Goal: Task Accomplishment & Management: Use online tool/utility

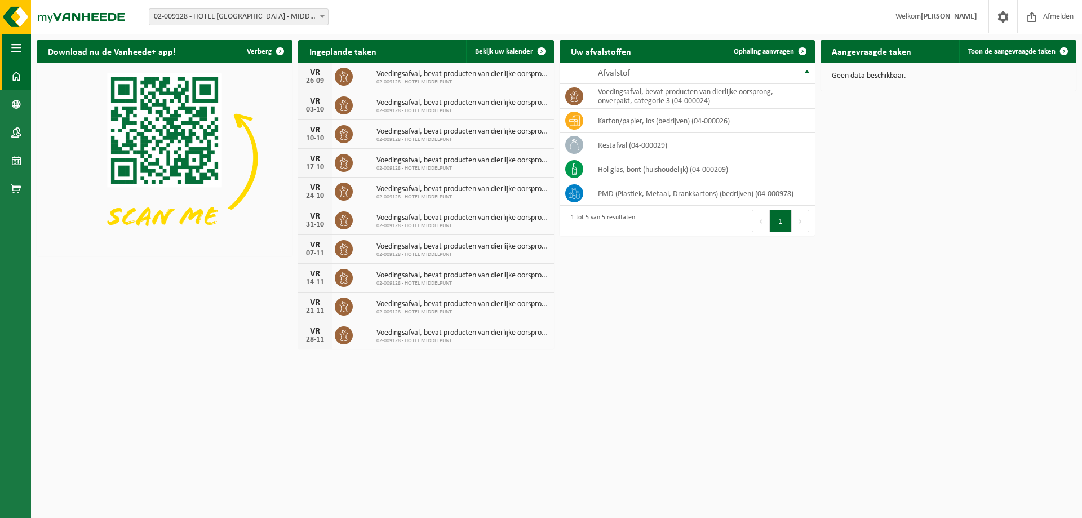
click at [10, 49] on button "Navigatie" at bounding box center [15, 48] width 31 height 28
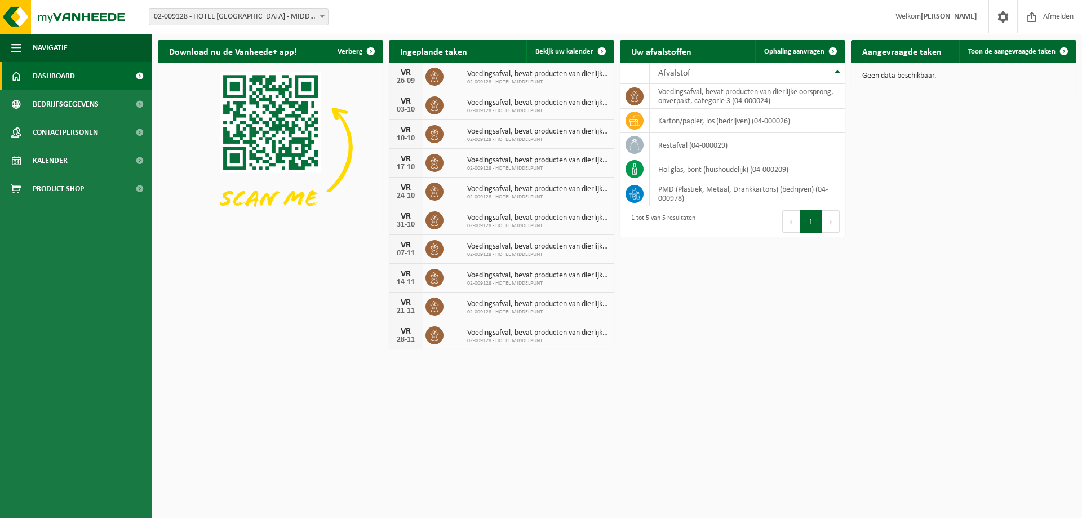
click at [240, 343] on div "Download nu de Vanheede+ app! Verberg Ingeplande taken Bekijk uw kalender [DATE…" at bounding box center [617, 194] width 924 height 321
click at [74, 16] on img at bounding box center [67, 17] width 135 height 34
click at [275, 286] on div "Download nu de Vanheede+ app! Verberg Ingeplande taken Bekijk uw kalender VR 26…" at bounding box center [617, 194] width 924 height 321
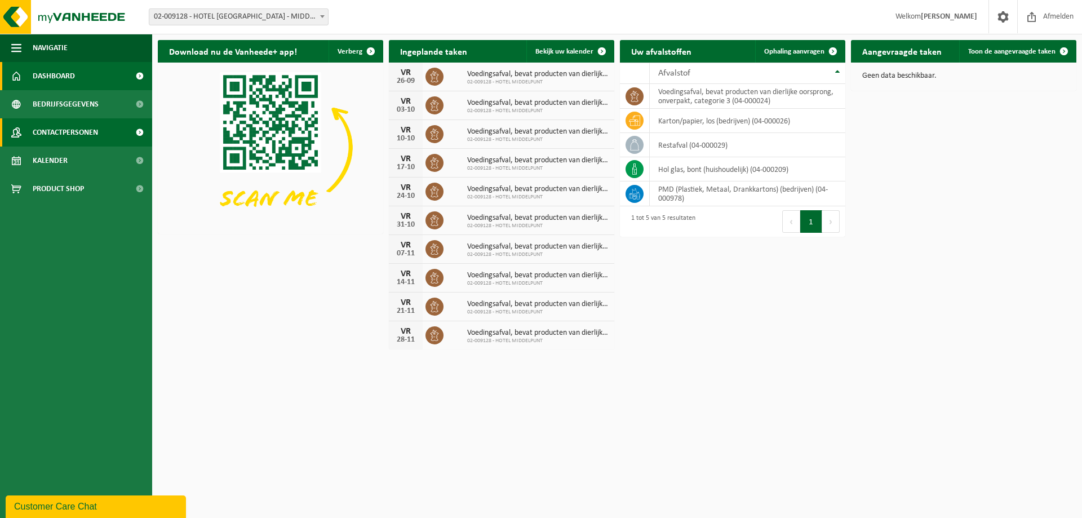
click at [61, 134] on span "Contactpersonen" at bounding box center [65, 132] width 65 height 28
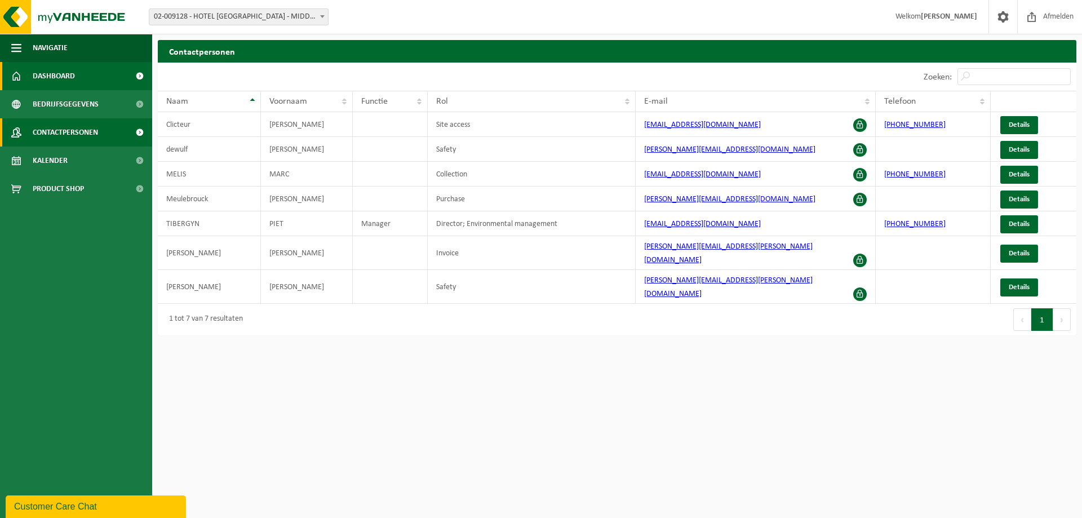
click at [54, 68] on span "Dashboard" at bounding box center [54, 76] width 42 height 28
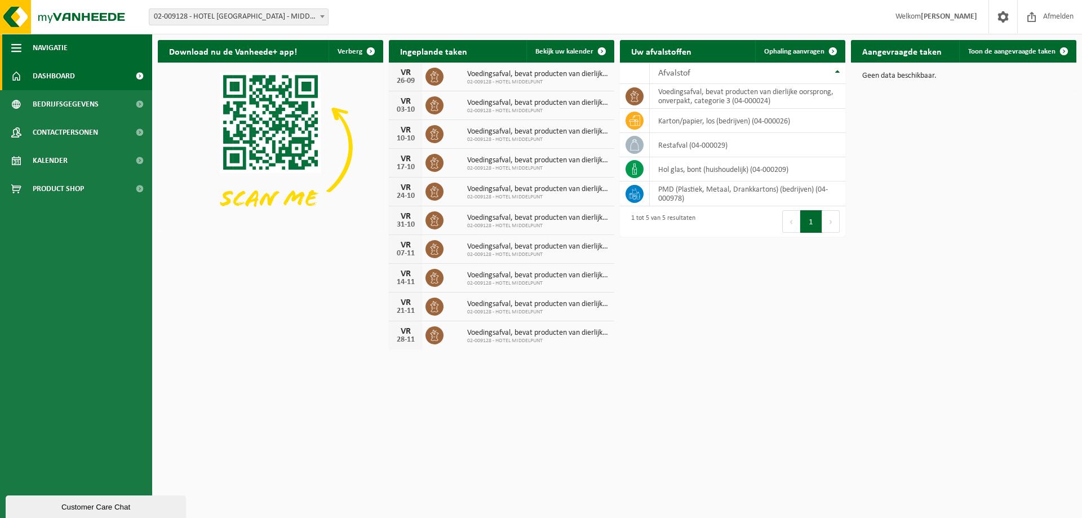
click at [14, 40] on span "button" at bounding box center [16, 48] width 10 height 28
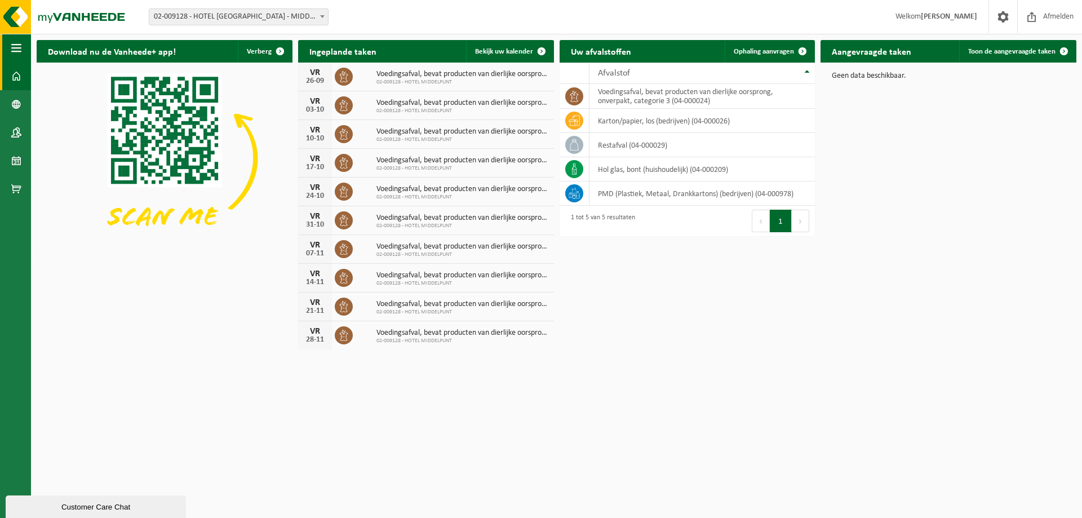
click at [14, 40] on span "button" at bounding box center [16, 48] width 10 height 28
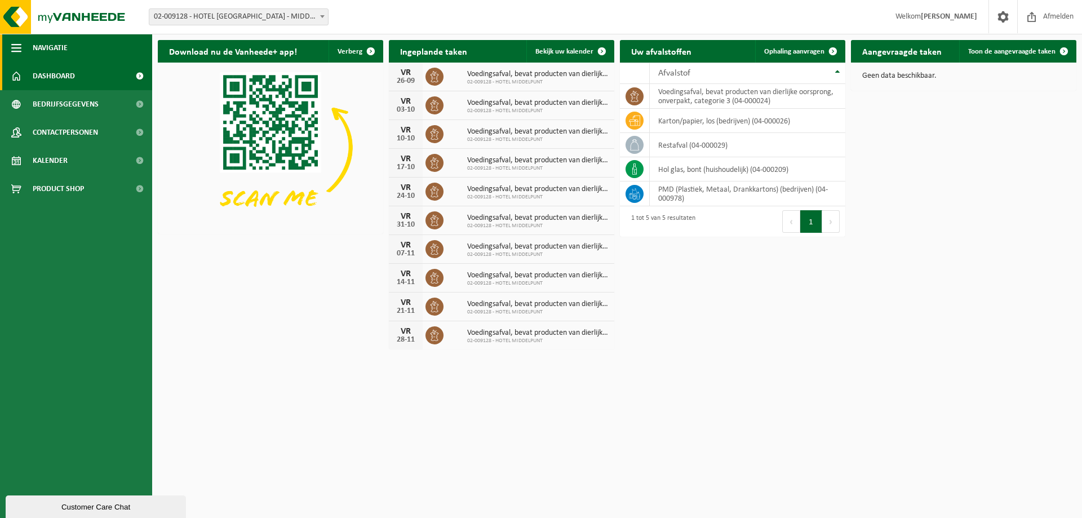
click at [14, 40] on span "button" at bounding box center [16, 48] width 10 height 28
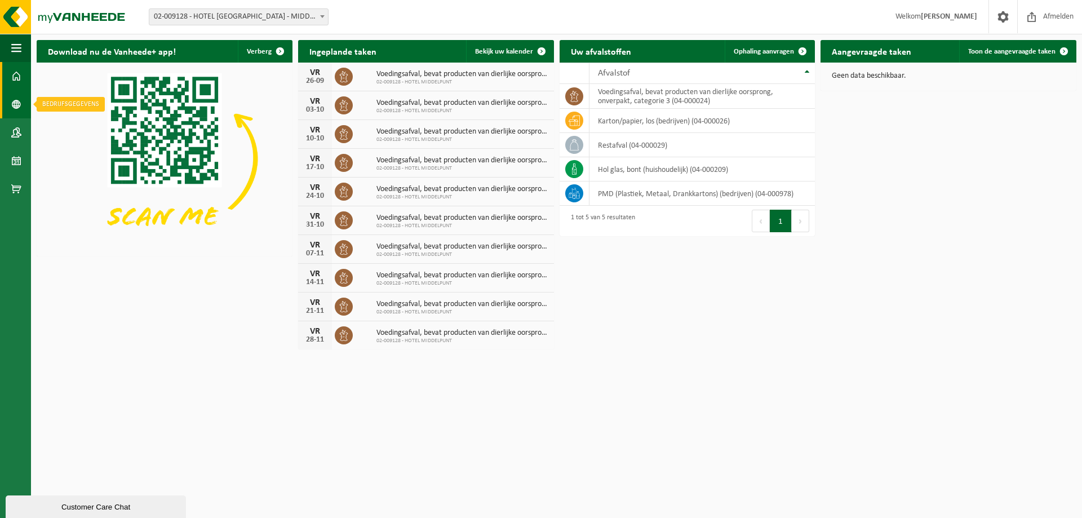
click at [11, 107] on span at bounding box center [16, 104] width 10 height 28
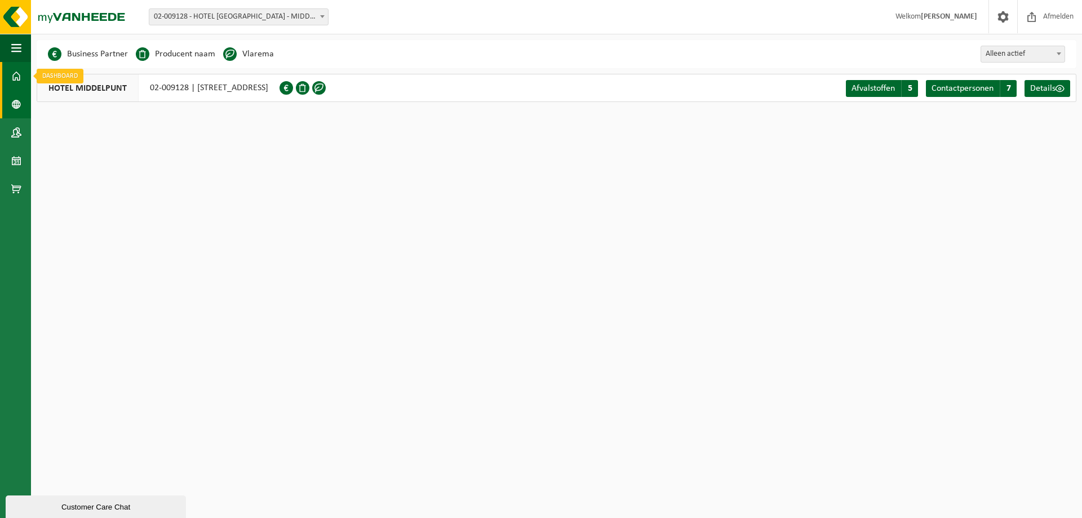
click at [13, 69] on span at bounding box center [16, 76] width 10 height 28
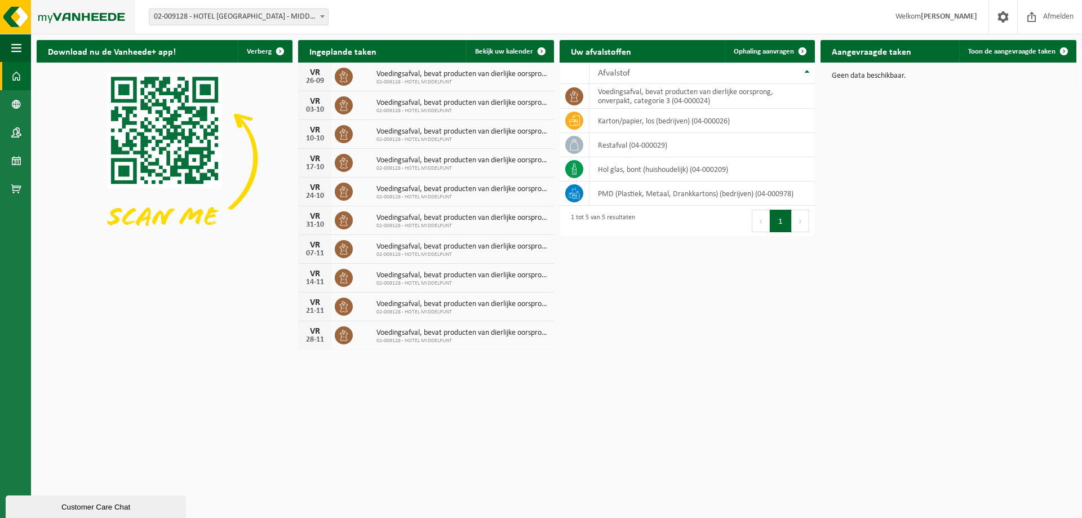
click at [0, 17] on img at bounding box center [67, 17] width 135 height 34
click at [72, 19] on img at bounding box center [67, 17] width 135 height 34
click at [17, 107] on span at bounding box center [16, 104] width 10 height 28
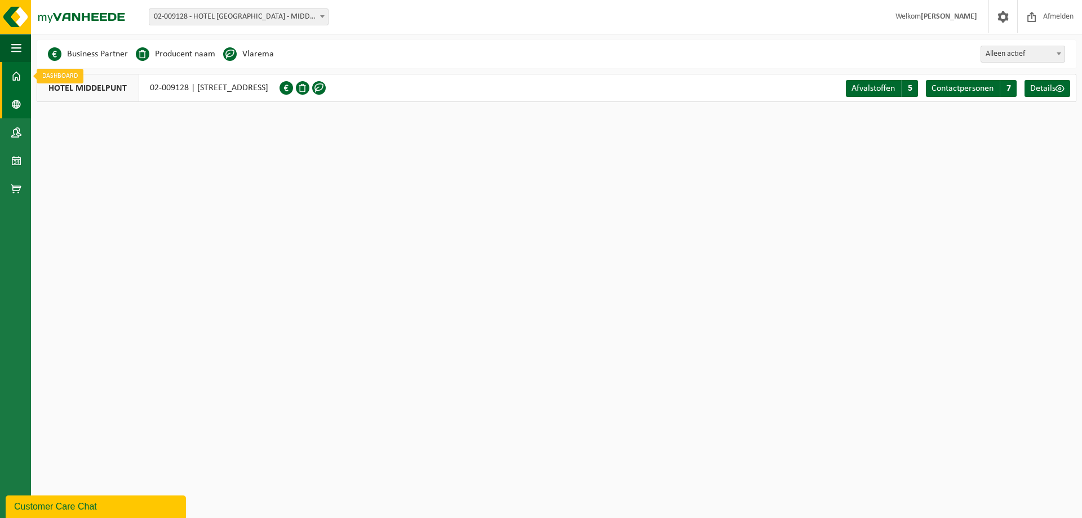
click at [14, 72] on span at bounding box center [16, 76] width 10 height 28
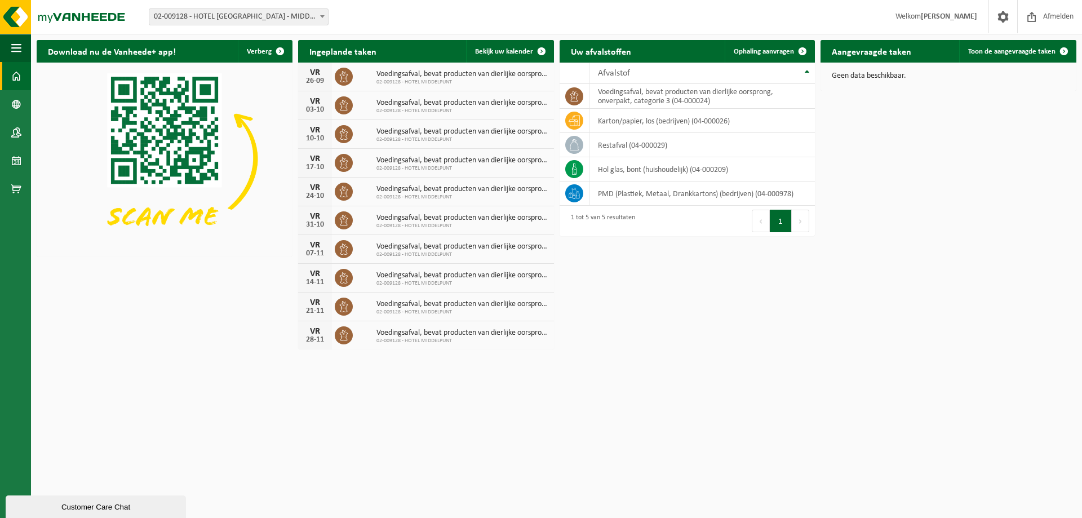
click at [143, 307] on div "Download nu de Vanheede+ app! Verberg Ingeplande taken Bekijk uw kalender VR 26…" at bounding box center [556, 194] width 1045 height 321
click at [775, 52] on span "Ophaling aanvragen" at bounding box center [764, 51] width 60 height 7
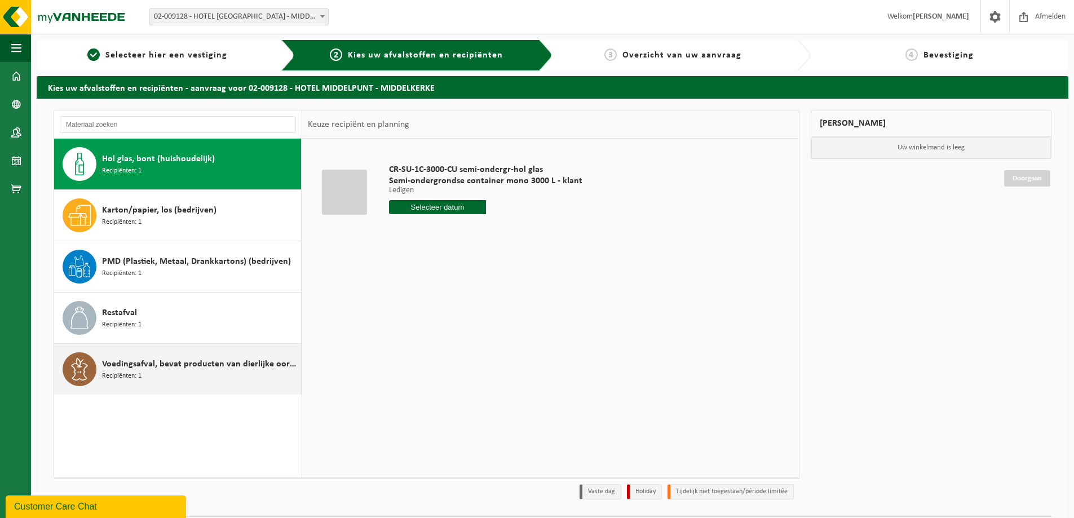
click at [198, 374] on div "Voedingsafval, bevat producten van dierlijke oorsprong, onverpakt, categorie 3 …" at bounding box center [200, 369] width 196 height 34
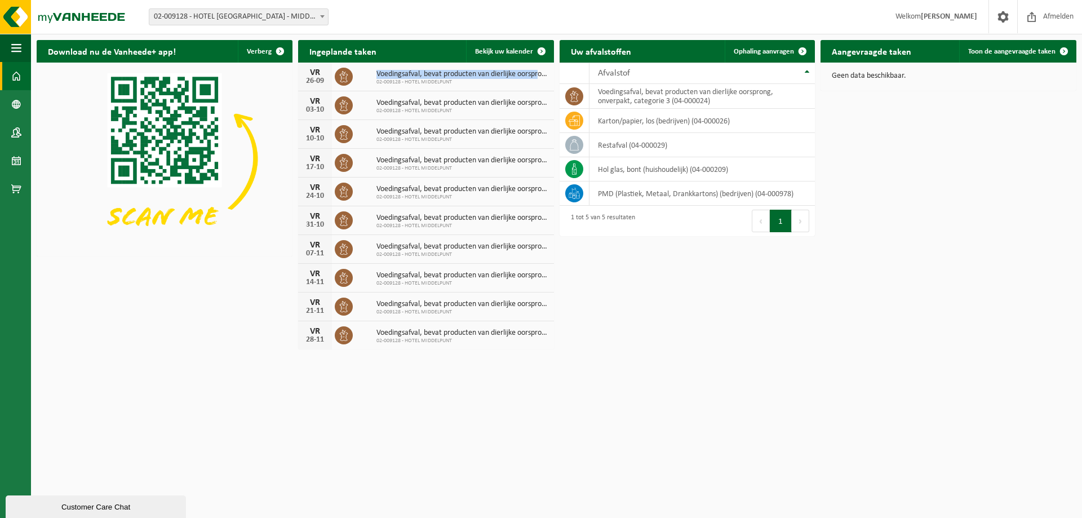
drag, startPoint x: 372, startPoint y: 74, endPoint x: 542, endPoint y: 76, distance: 169.6
click at [542, 76] on div "Voedingsafval, bevat producten van dierlijke oorsprong, onverpakt, categorie 3 …" at bounding box center [460, 76] width 178 height 17
click at [499, 82] on span "02-009128 - HOTEL MIDDELPUNT" at bounding box center [462, 82] width 172 height 7
click at [414, 81] on span "02-009128 - HOTEL MIDDELPUNT" at bounding box center [462, 82] width 172 height 7
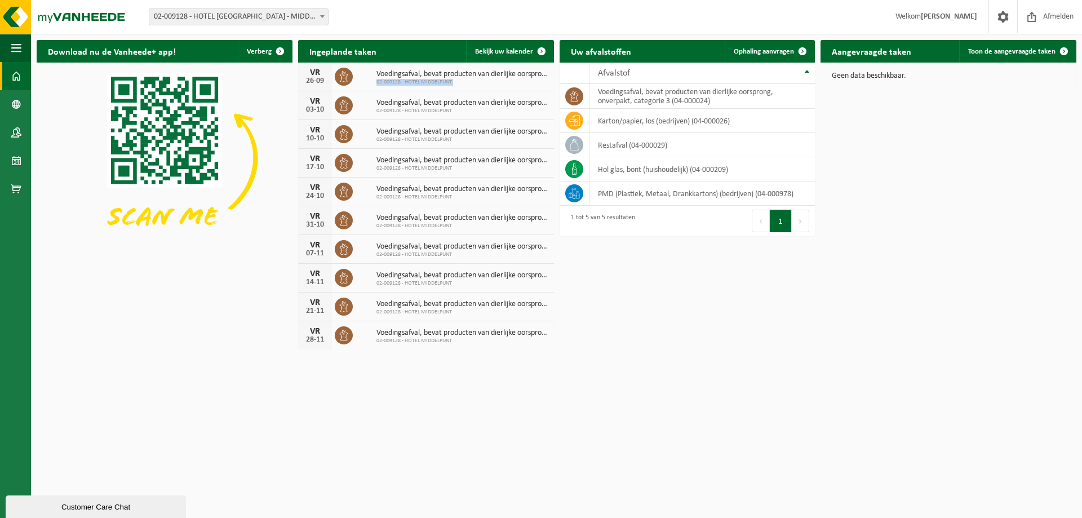
click at [414, 81] on span "02-009128 - HOTEL MIDDELPUNT" at bounding box center [462, 82] width 172 height 7
click at [410, 74] on span "Voedingsafval, bevat producten van dierlijke oorsprong, onverpakt, categorie 3" at bounding box center [462, 74] width 172 height 9
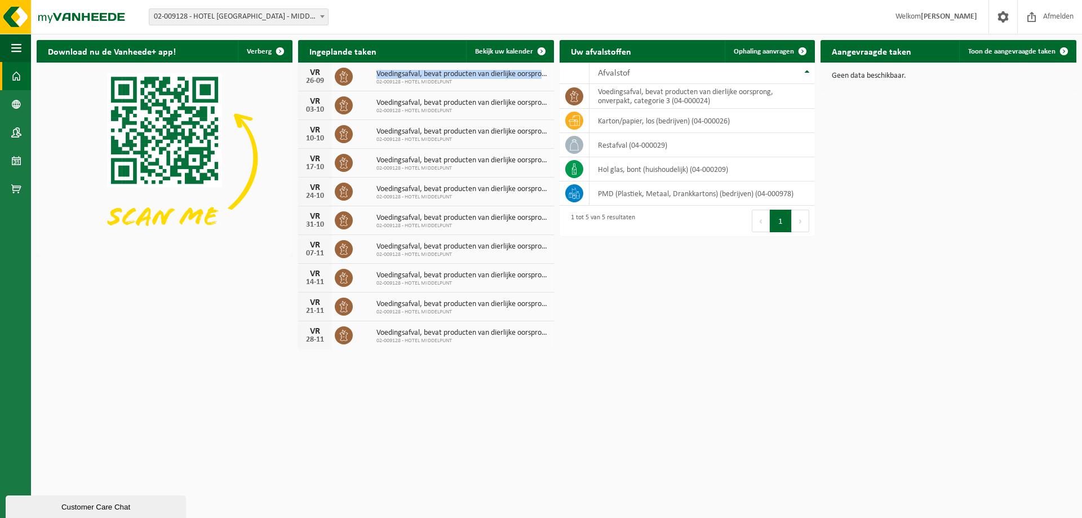
click at [413, 75] on span "Voedingsafval, bevat producten van dierlijke oorsprong, onverpakt, categorie 3" at bounding box center [462, 74] width 172 height 9
drag, startPoint x: 374, startPoint y: 73, endPoint x: 471, endPoint y: 90, distance: 98.5
click at [471, 90] on div "[DATE] Voedingsafval, bevat producten van dierlijke oorsprong, onverpakt, categ…" at bounding box center [426, 77] width 256 height 29
click at [476, 83] on span "02-009128 - HOTEL MIDDELPUNT" at bounding box center [462, 82] width 172 height 7
click at [252, 287] on div "Download nu de Vanheede+ app! Verberg Ingeplande taken Bekijk uw kalender [DATE…" at bounding box center [556, 194] width 1045 height 321
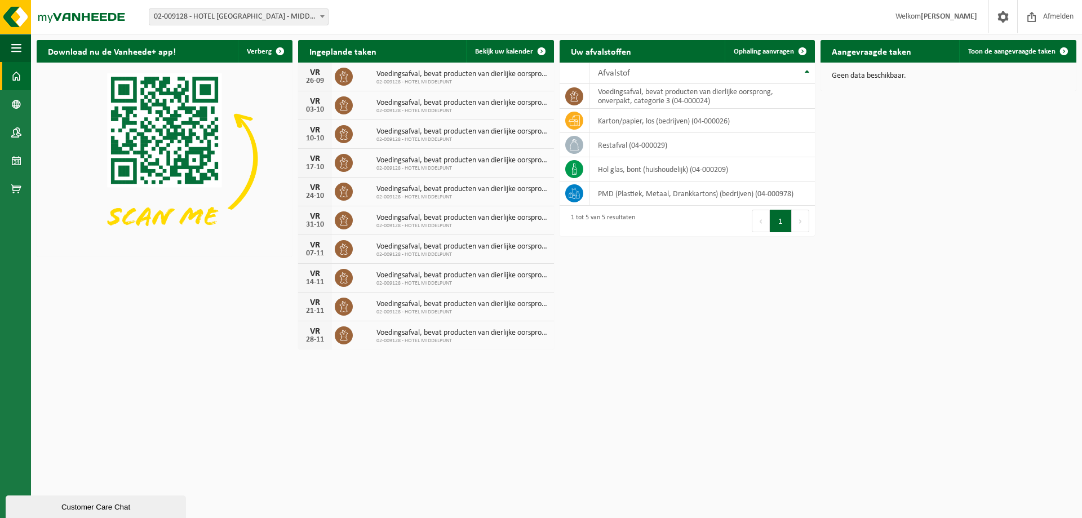
click at [385, 73] on span "Voedingsafval, bevat producten van dierlijke oorsprong, onverpakt, categorie 3" at bounding box center [462, 74] width 172 height 9
click at [376, 70] on span "Voedingsafval, bevat producten van dierlijke oorsprong, onverpakt, categorie 3" at bounding box center [462, 74] width 172 height 9
click at [390, 79] on span "02-009128 - HOTEL MIDDELPUNT" at bounding box center [462, 82] width 172 height 7
